Goal: Transaction & Acquisition: Purchase product/service

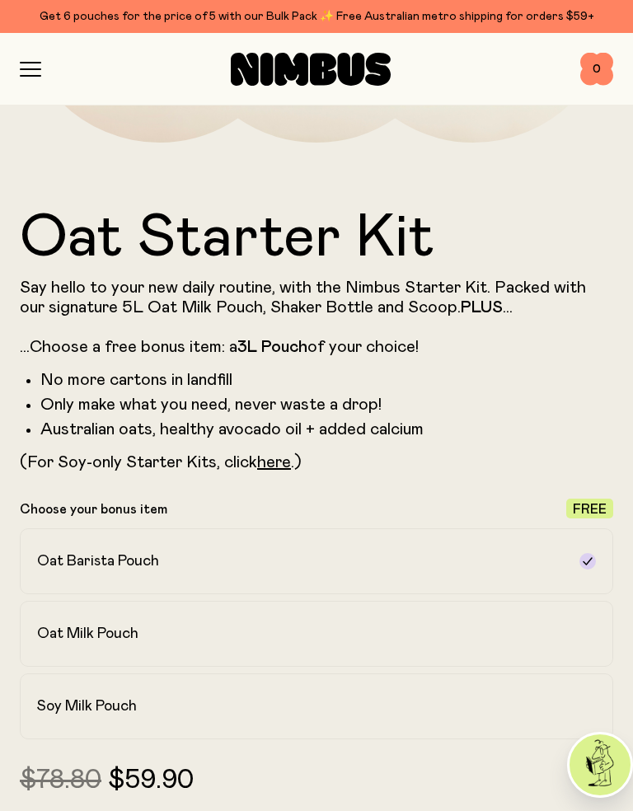
scroll to position [586, 0]
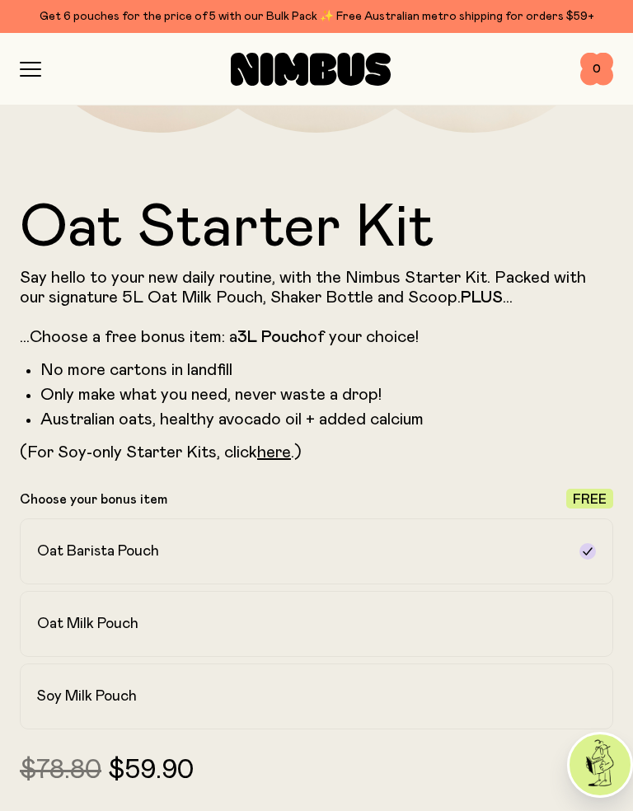
click at [360, 544] on div "Oat Barista Pouch" at bounding box center [301, 551] width 529 height 20
click at [594, 540] on label "Oat Barista Pouch" at bounding box center [316, 551] width 593 height 66
click at [408, 552] on div "Oat Barista Pouch" at bounding box center [301, 551] width 529 height 20
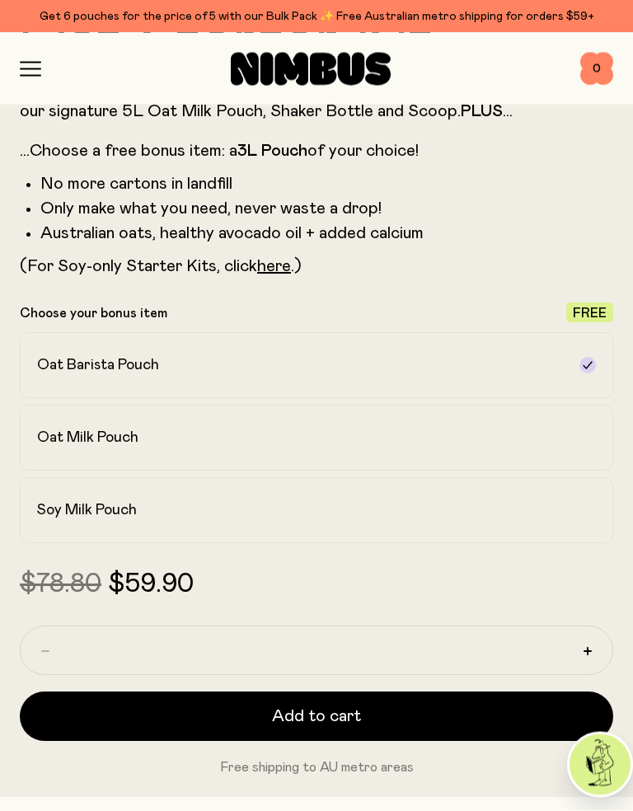
scroll to position [778, 0]
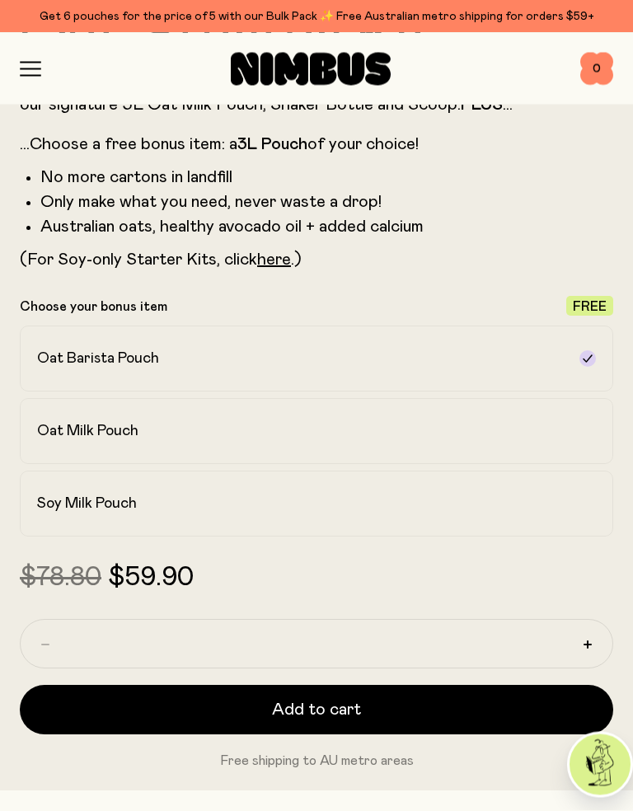
click at [127, 498] on h2 "Soy Milk Pouch" at bounding box center [87, 504] width 100 height 20
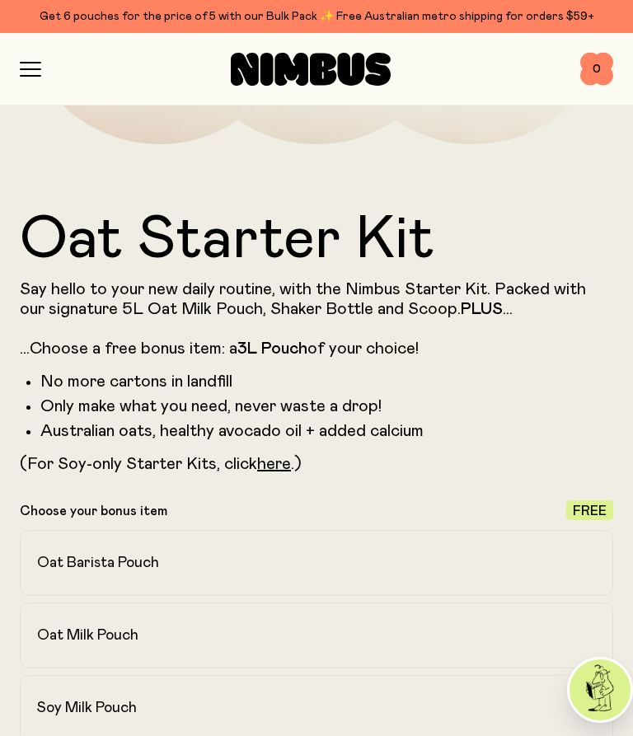
scroll to position [567, 0]
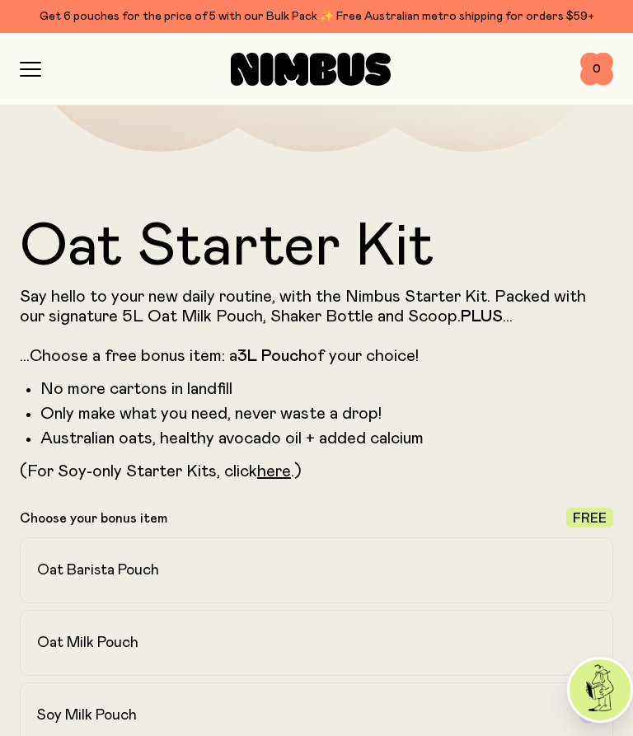
click at [277, 475] on link "here" at bounding box center [274, 471] width 34 height 16
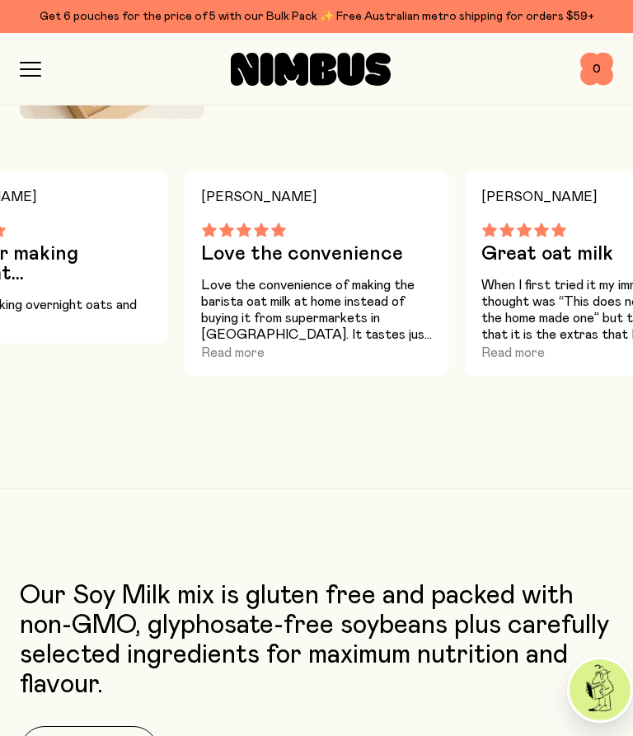
scroll to position [2134, 0]
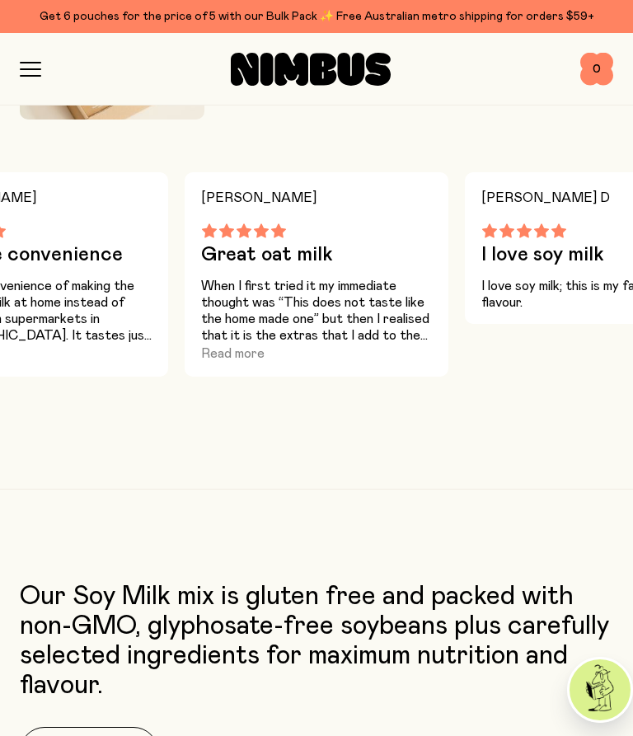
click at [247, 358] on button "Read more" at bounding box center [232, 354] width 63 height 20
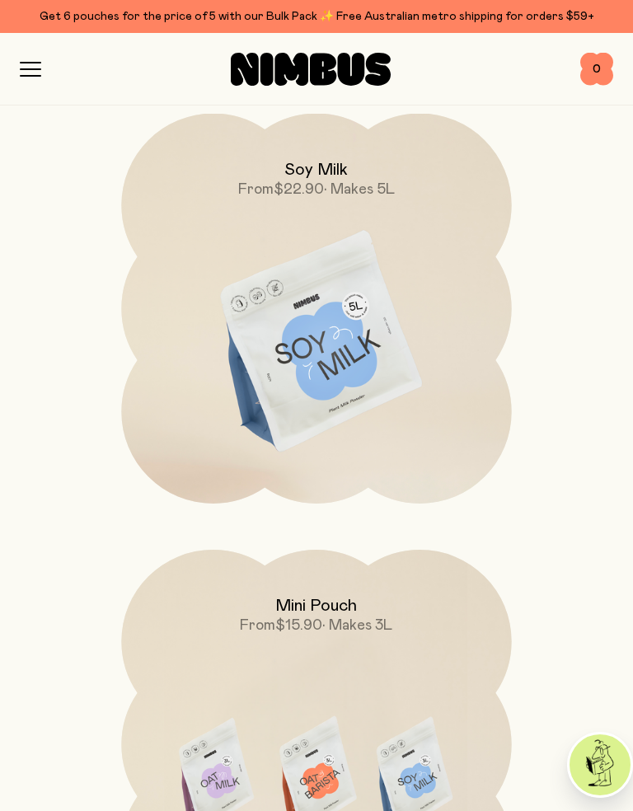
scroll to position [7291, 0]
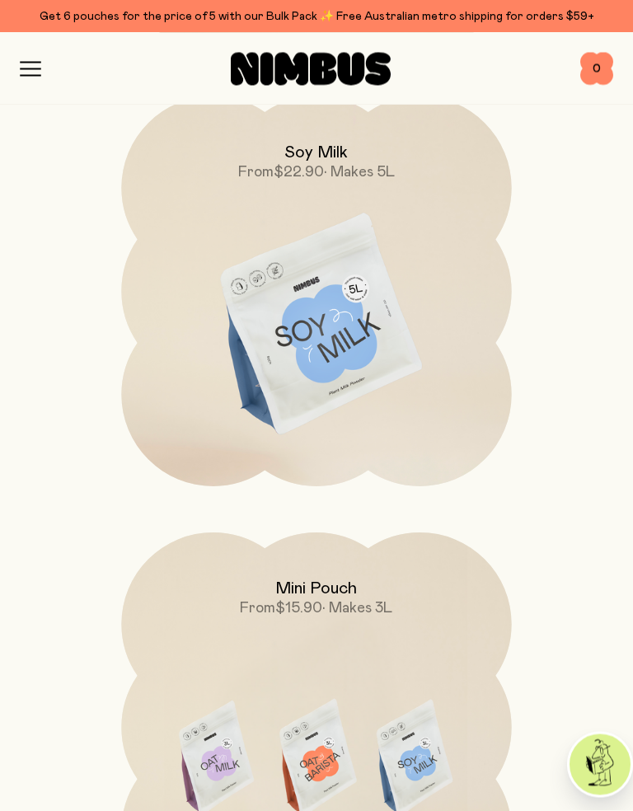
click at [344, 219] on img at bounding box center [316, 326] width 390 height 458
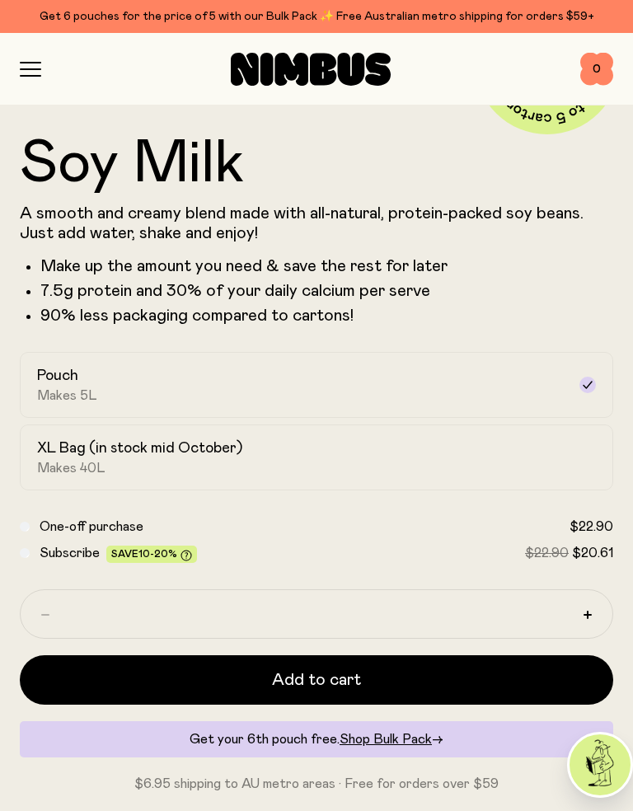
scroll to position [651, 0]
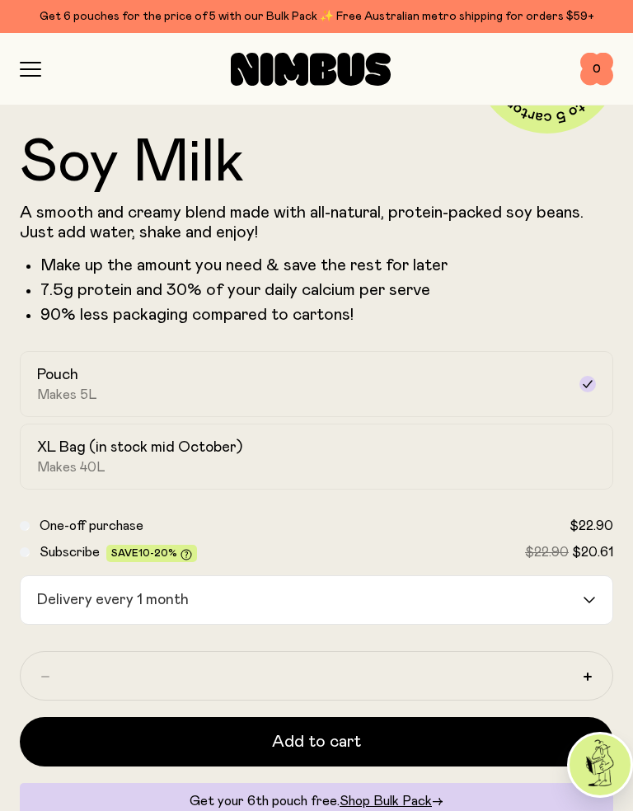
click at [589, 604] on div "Loading..." at bounding box center [597, 600] width 30 height 48
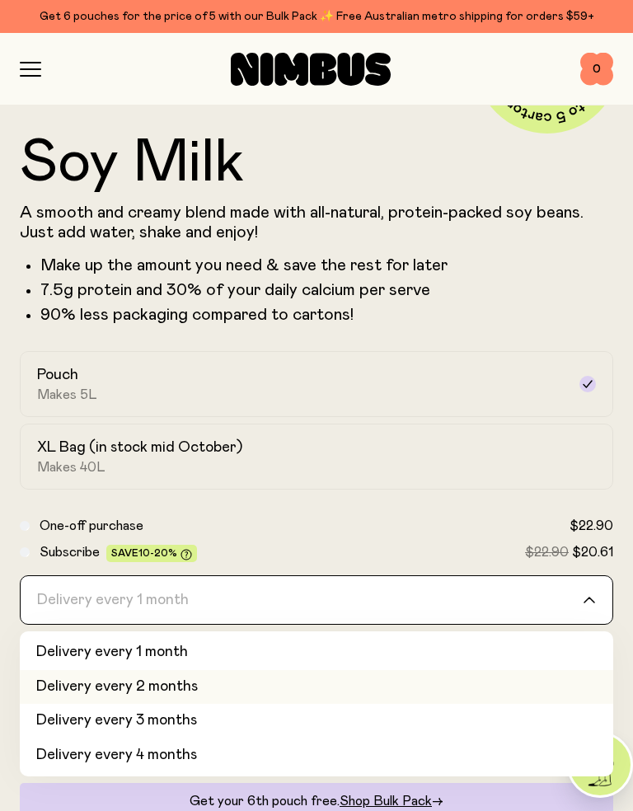
click at [177, 691] on li "Delivery every 2 months" at bounding box center [316, 687] width 593 height 35
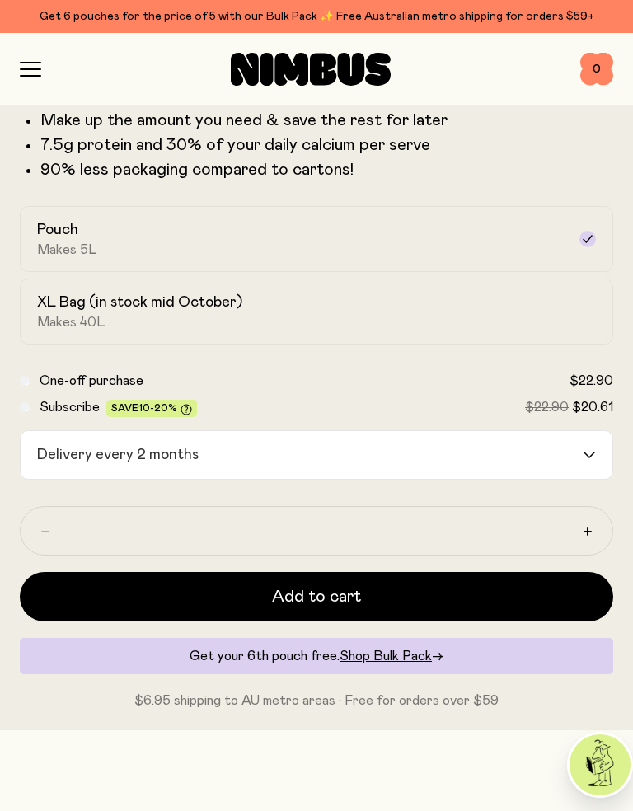
scroll to position [799, 0]
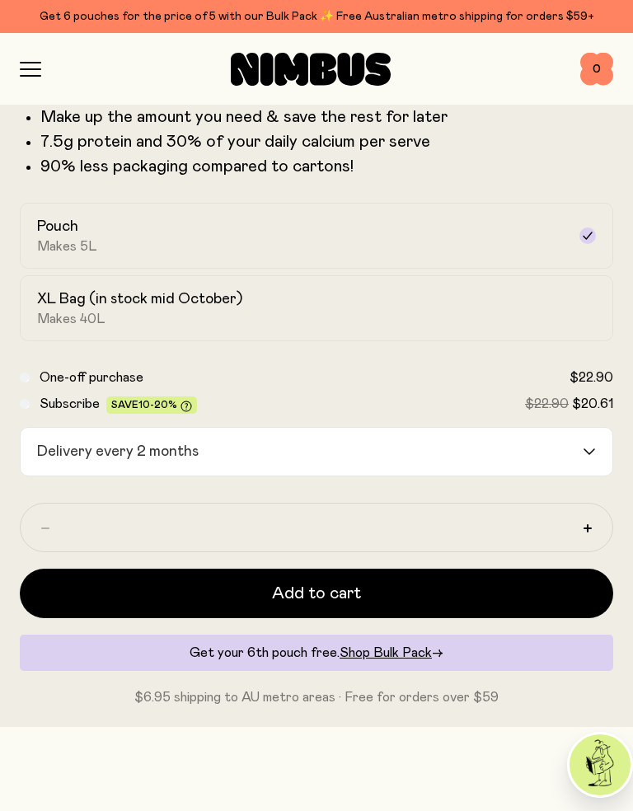
click at [578, 451] on input "Search for option" at bounding box center [392, 452] width 376 height 48
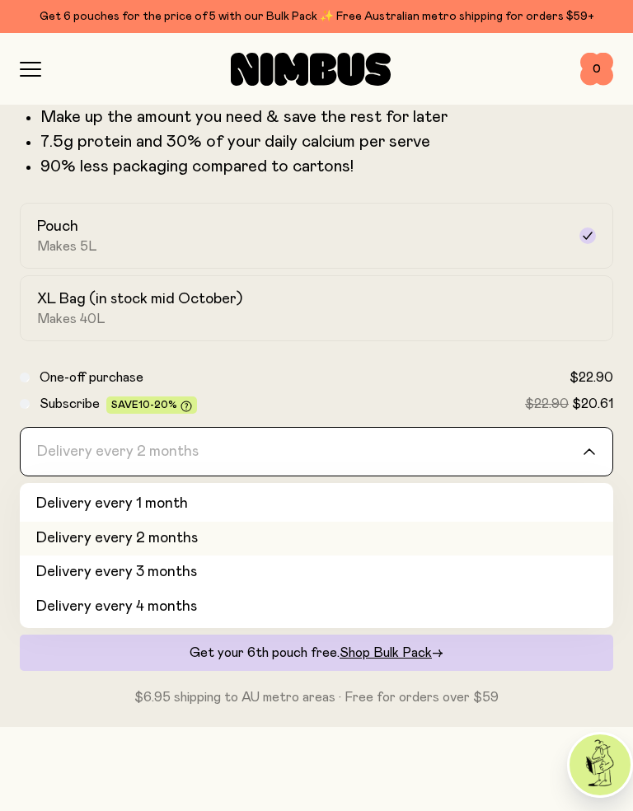
click at [409, 506] on li "Delivery every 1 month" at bounding box center [316, 504] width 593 height 35
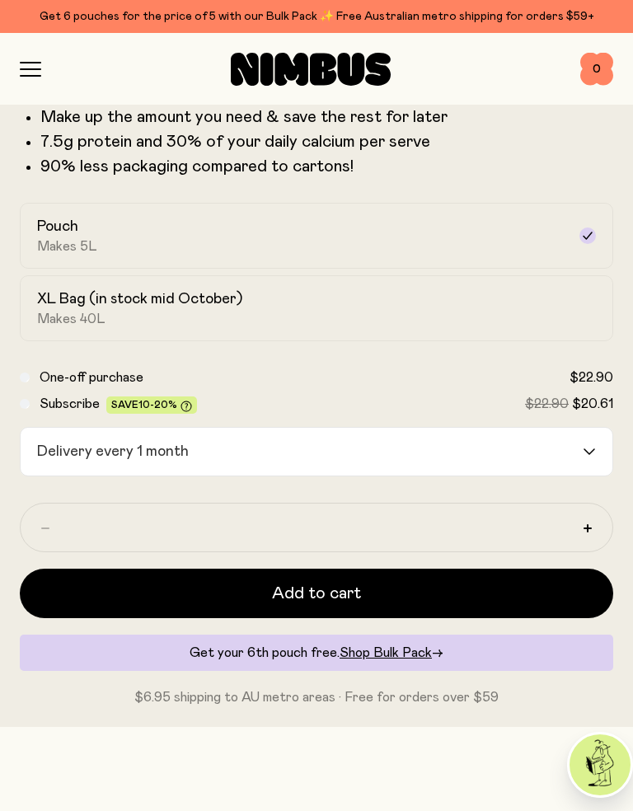
click at [578, 436] on input "Search for option" at bounding box center [387, 452] width 386 height 48
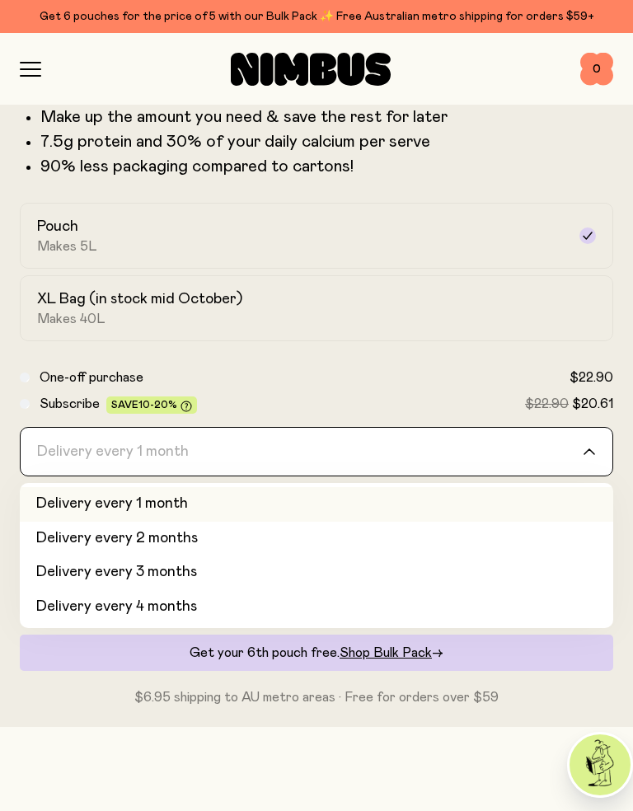
click at [385, 648] on span "Shop Bulk Pack" at bounding box center [385, 652] width 92 height 13
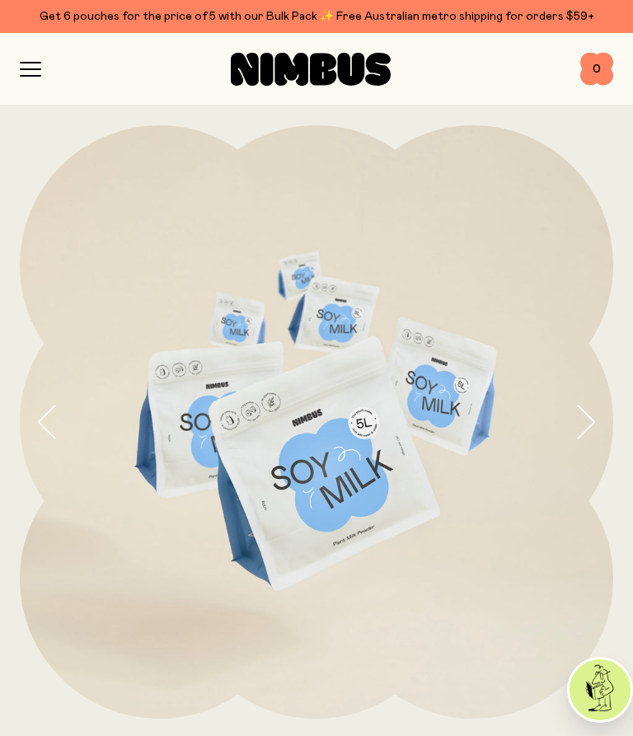
click at [588, 427] on icon "button" at bounding box center [586, 421] width 16 height 32
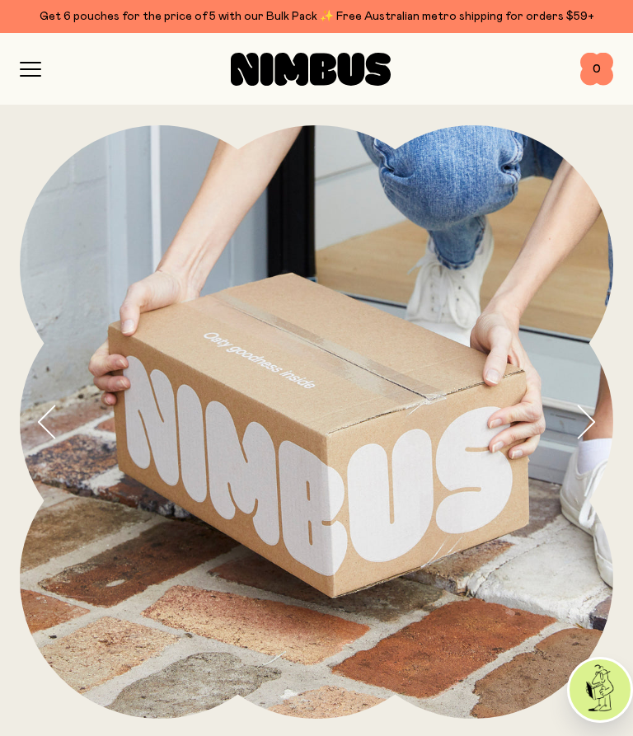
click at [584, 443] on button "button" at bounding box center [593, 421] width 40 height 593
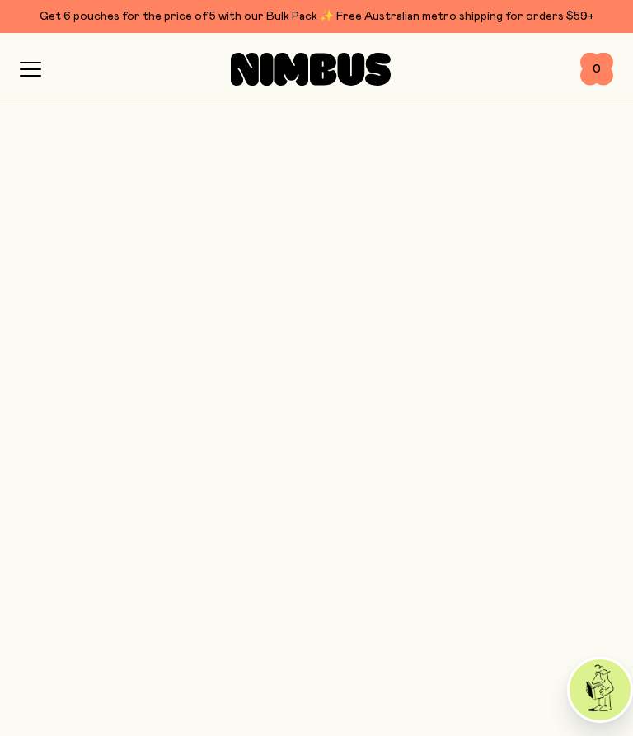
scroll to position [799, 0]
